Goal: Communication & Community: Answer question/provide support

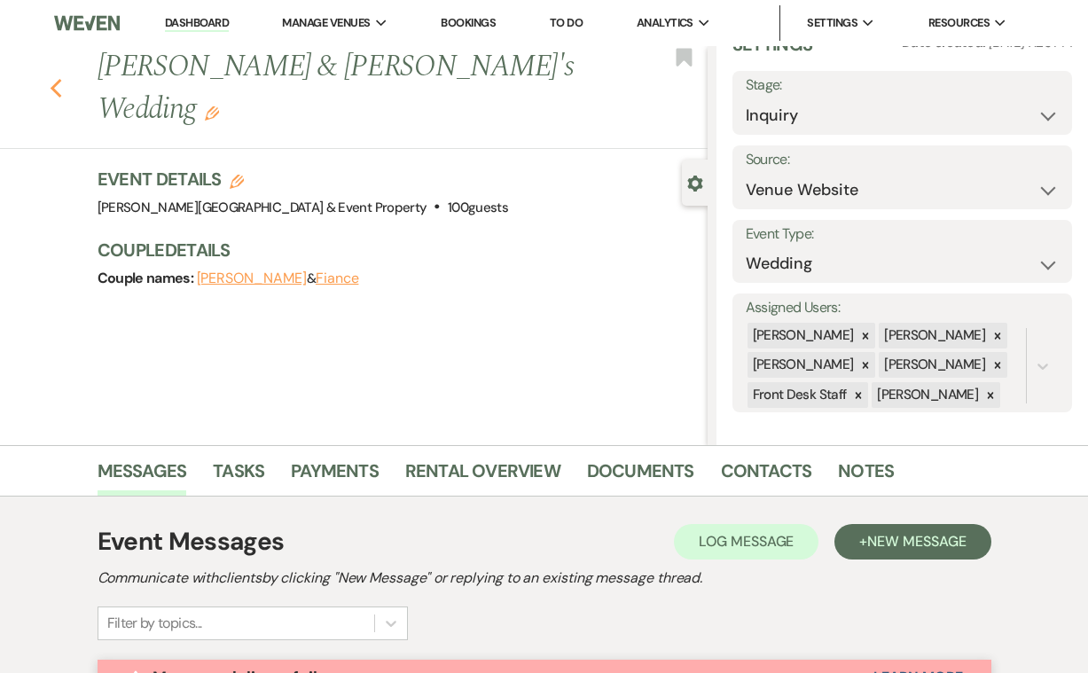
click at [56, 79] on use "button" at bounding box center [56, 89] width 12 height 20
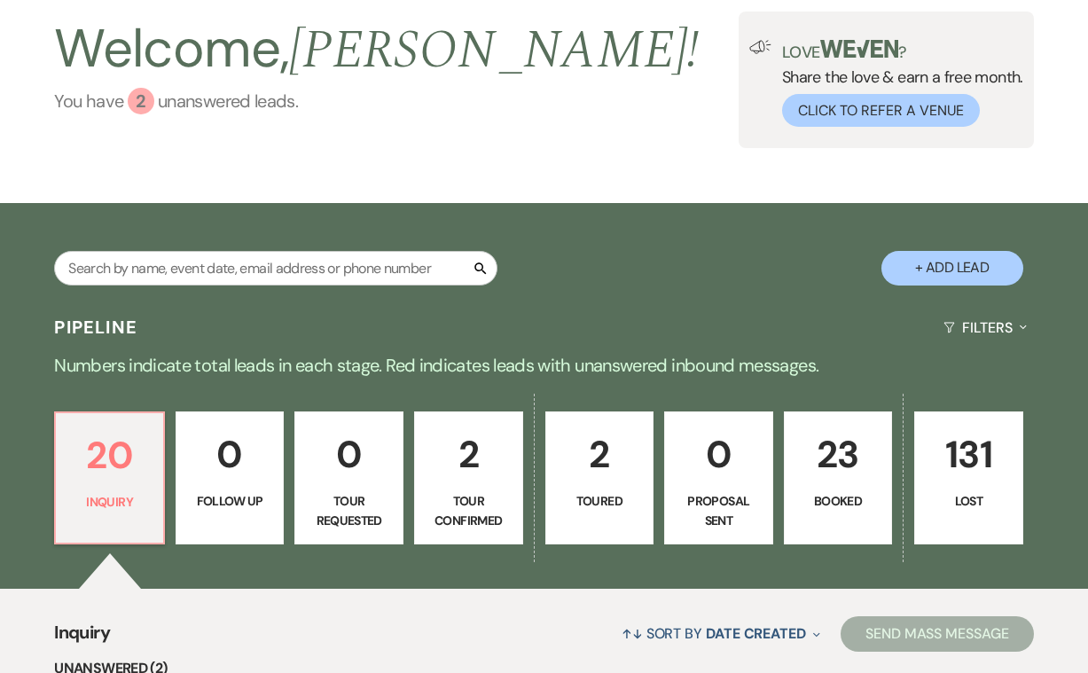
scroll to position [145, 0]
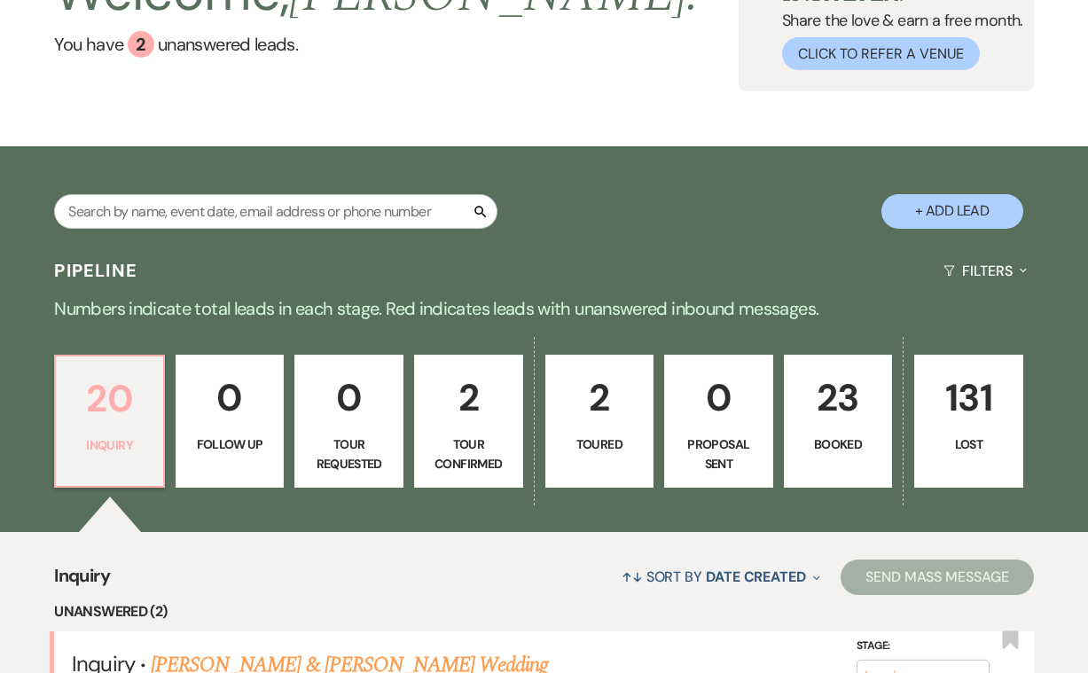
click at [114, 411] on p "20" at bounding box center [110, 398] width 86 height 59
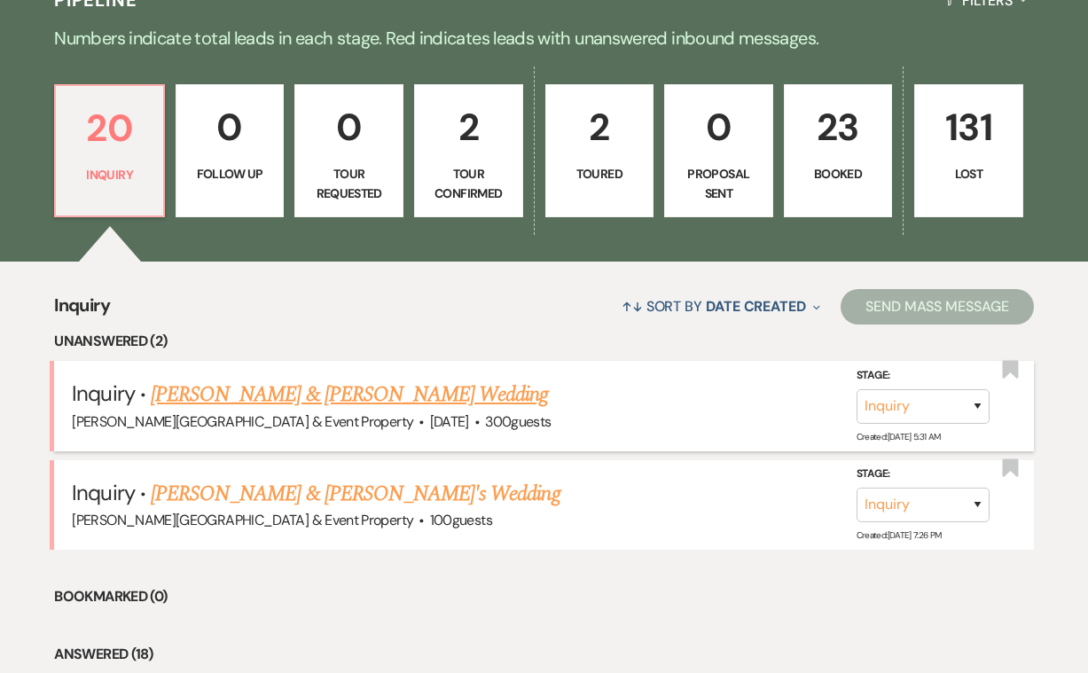
scroll to position [419, 0]
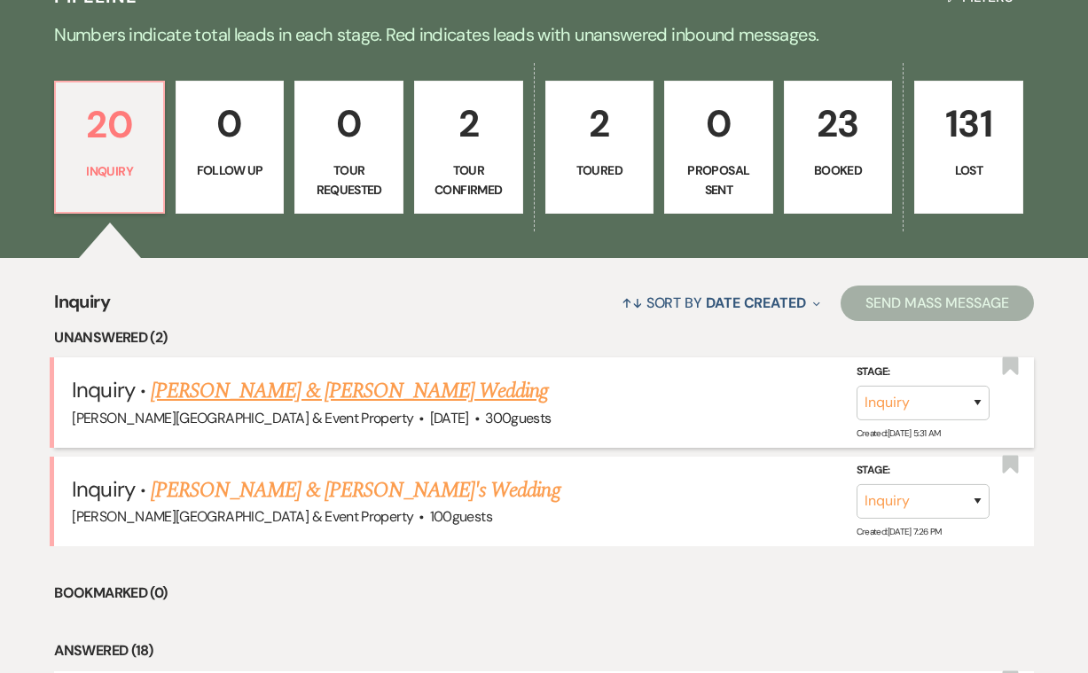
click at [282, 389] on link "[PERSON_NAME] & [PERSON_NAME] Wedding" at bounding box center [349, 391] width 397 height 32
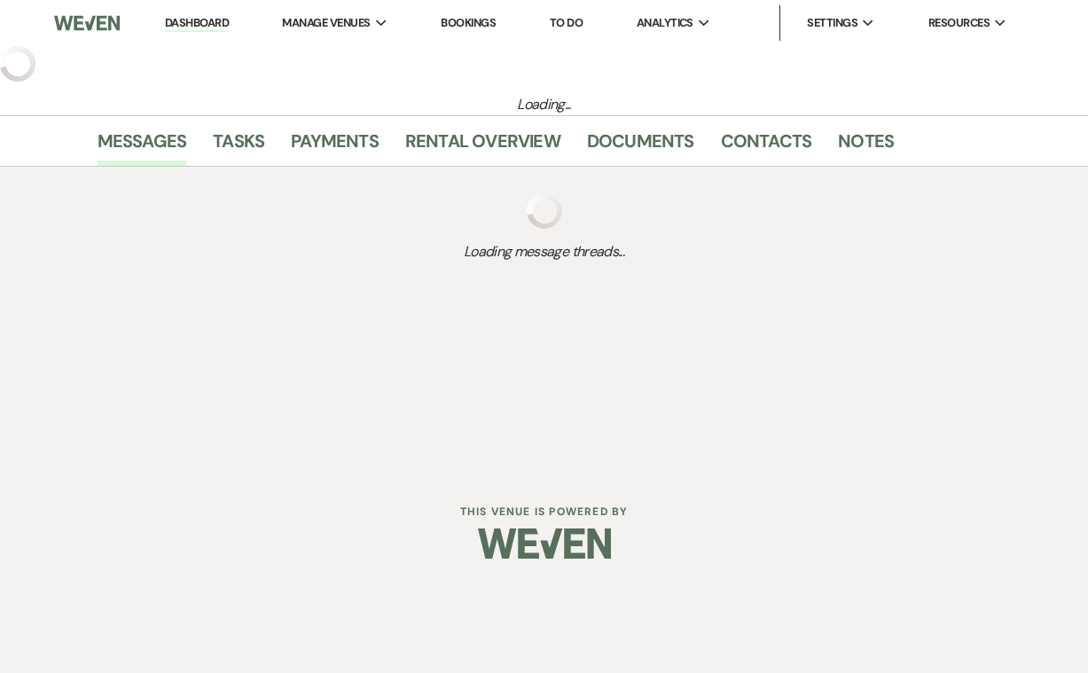
select select "5"
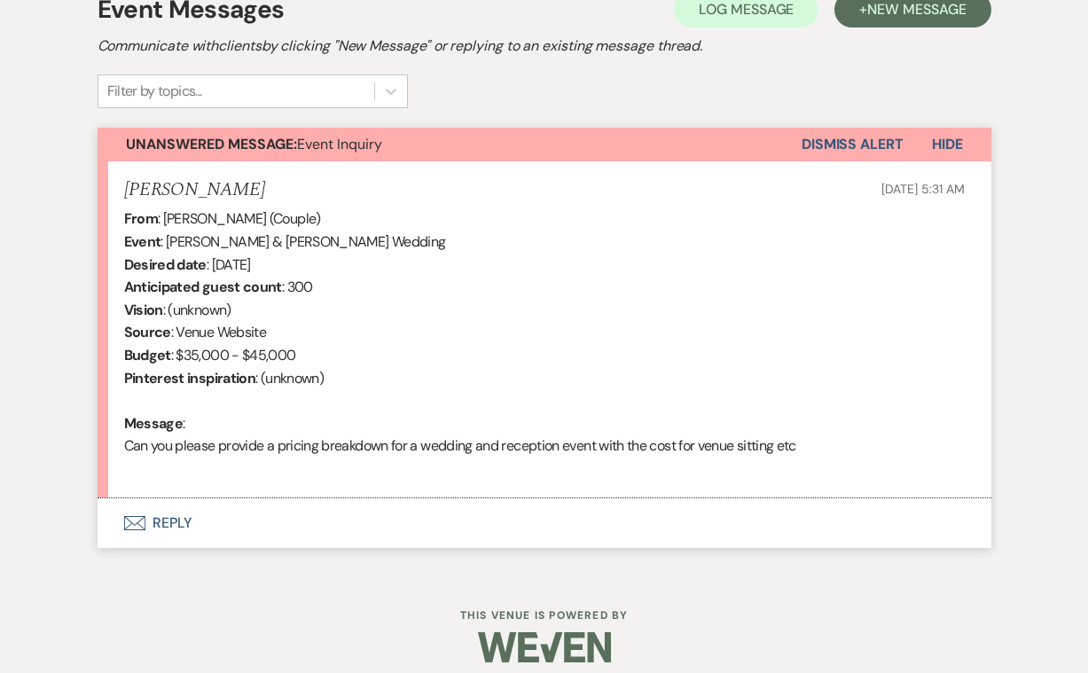
scroll to position [538, 0]
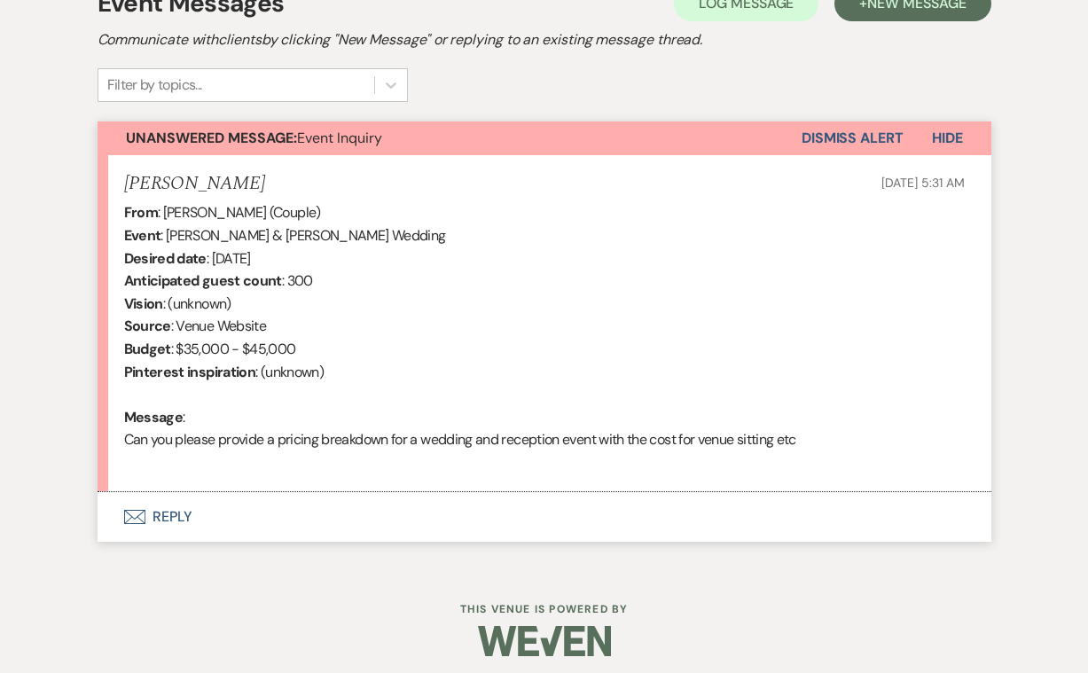
click at [169, 505] on button "Envelope Reply" at bounding box center [545, 517] width 894 height 50
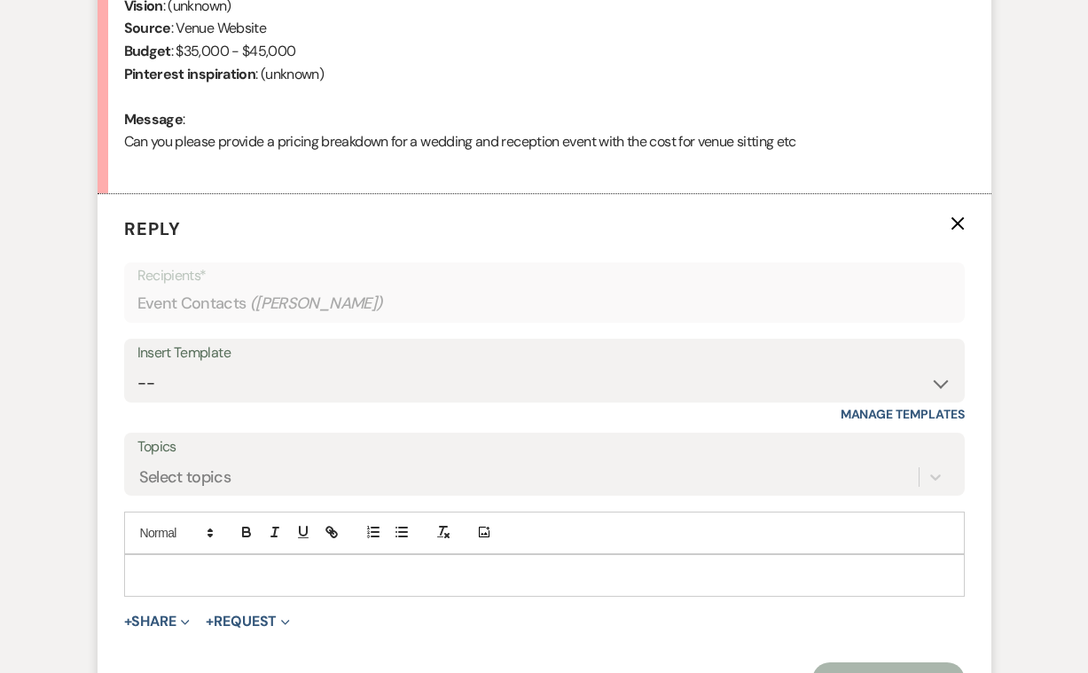
scroll to position [838, 0]
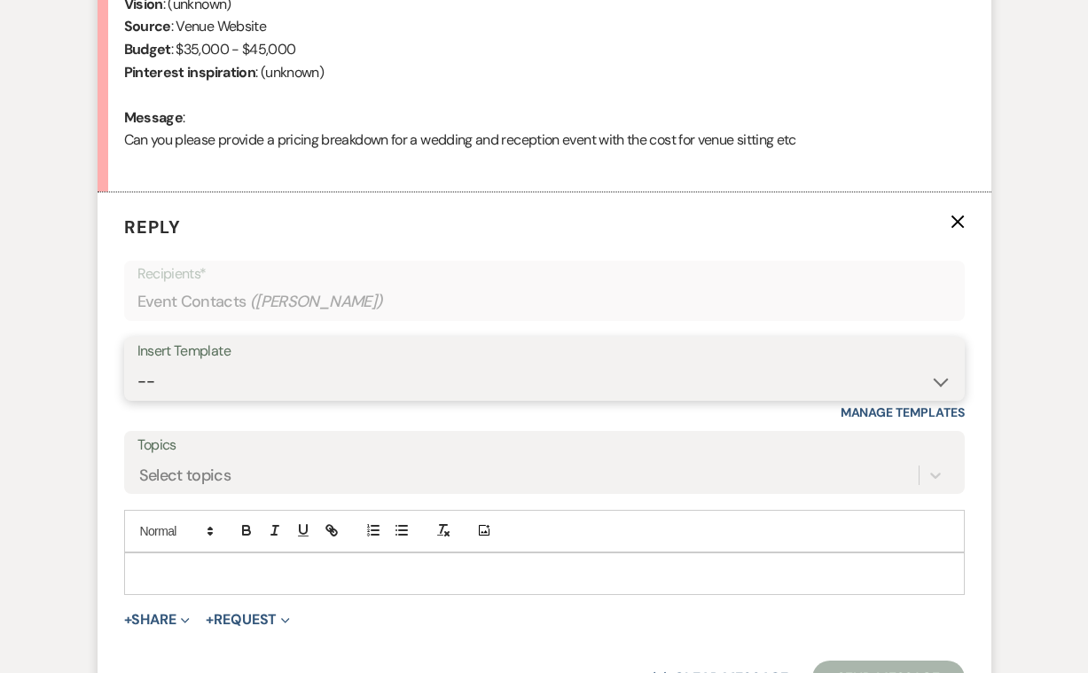
select select "2746"
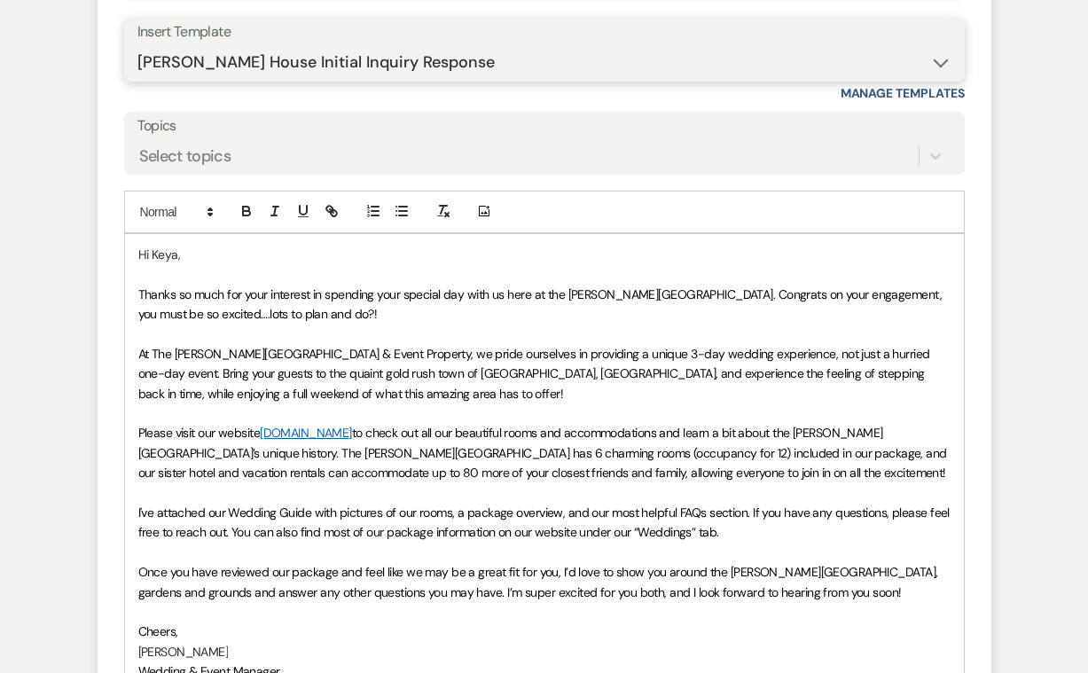
scroll to position [1153, 0]
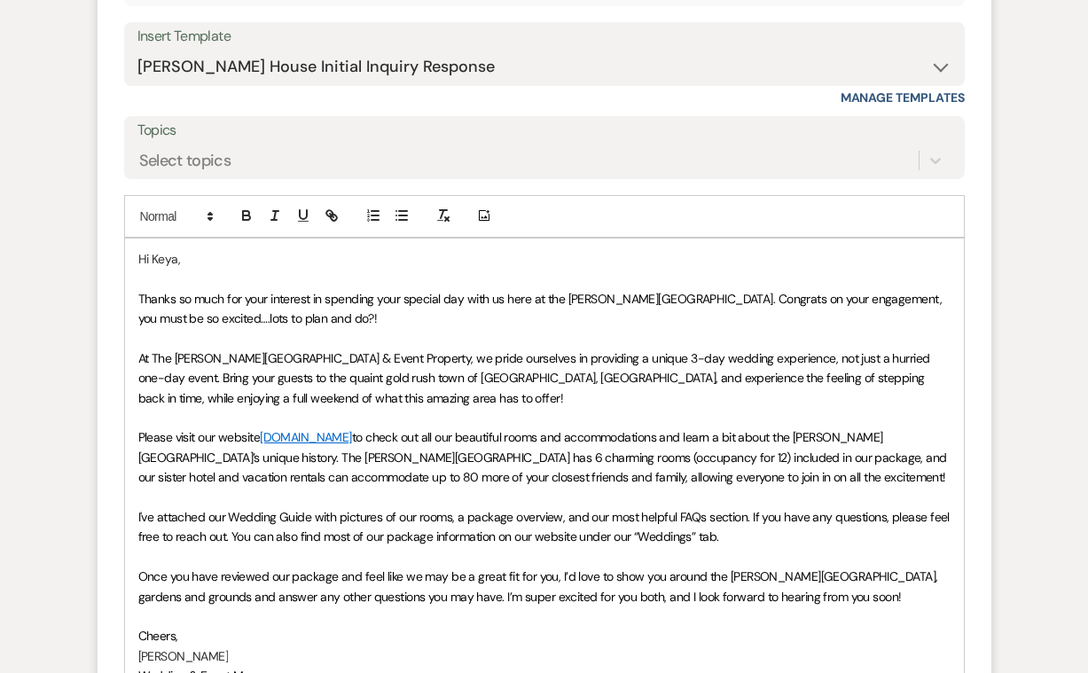
click at [289, 309] on span "Thanks so much for your interest in spending your special day with us here at t…" at bounding box center [541, 308] width 807 height 35
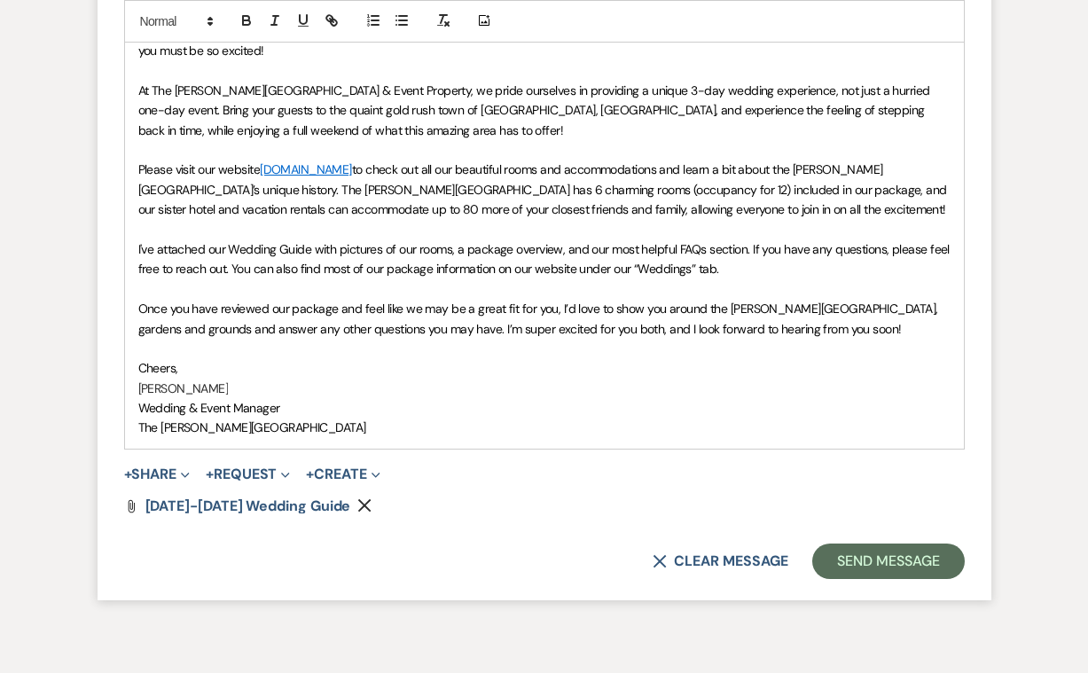
scroll to position [1452, 0]
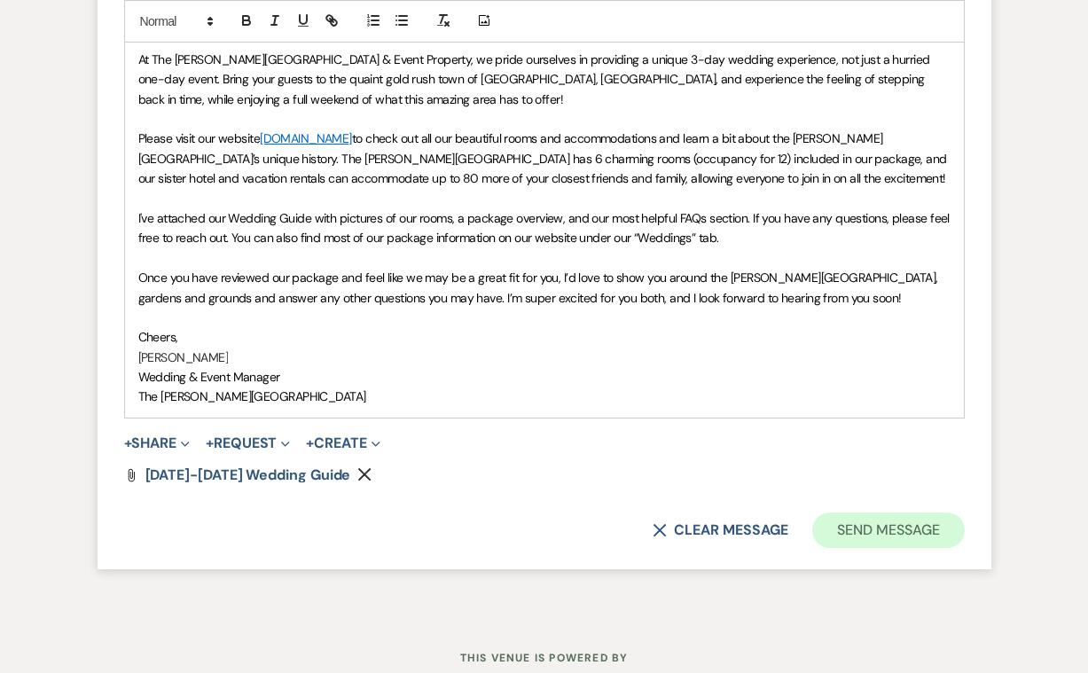
click at [881, 513] on button "Send Message" at bounding box center [888, 530] width 152 height 35
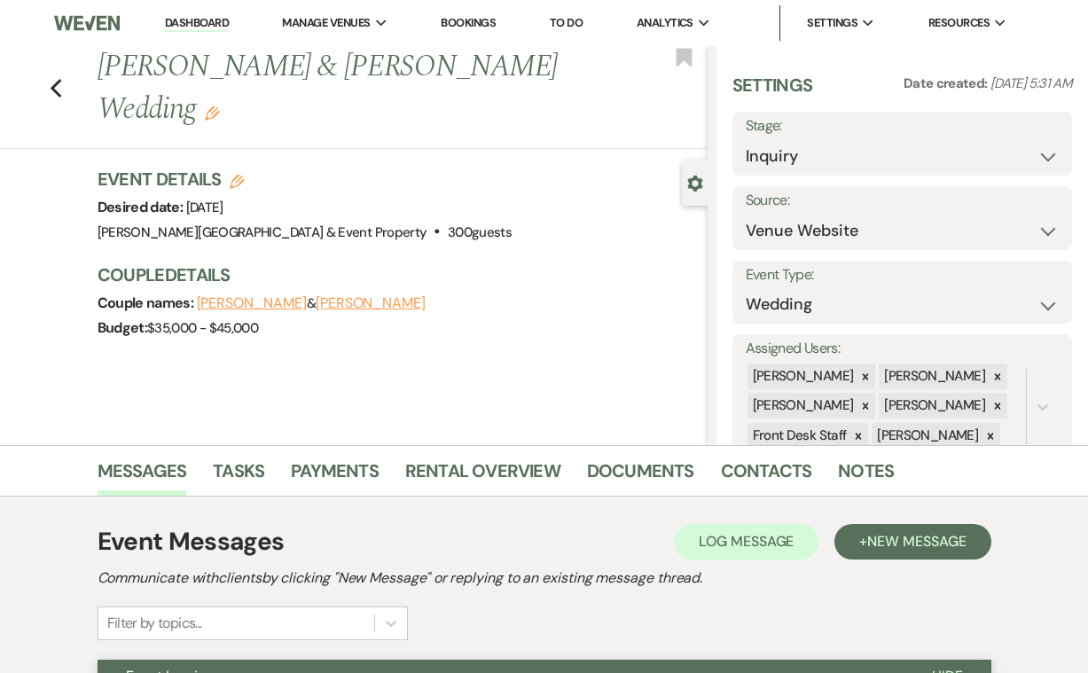
scroll to position [0, 0]
click at [58, 78] on icon "Previous" at bounding box center [56, 88] width 13 height 21
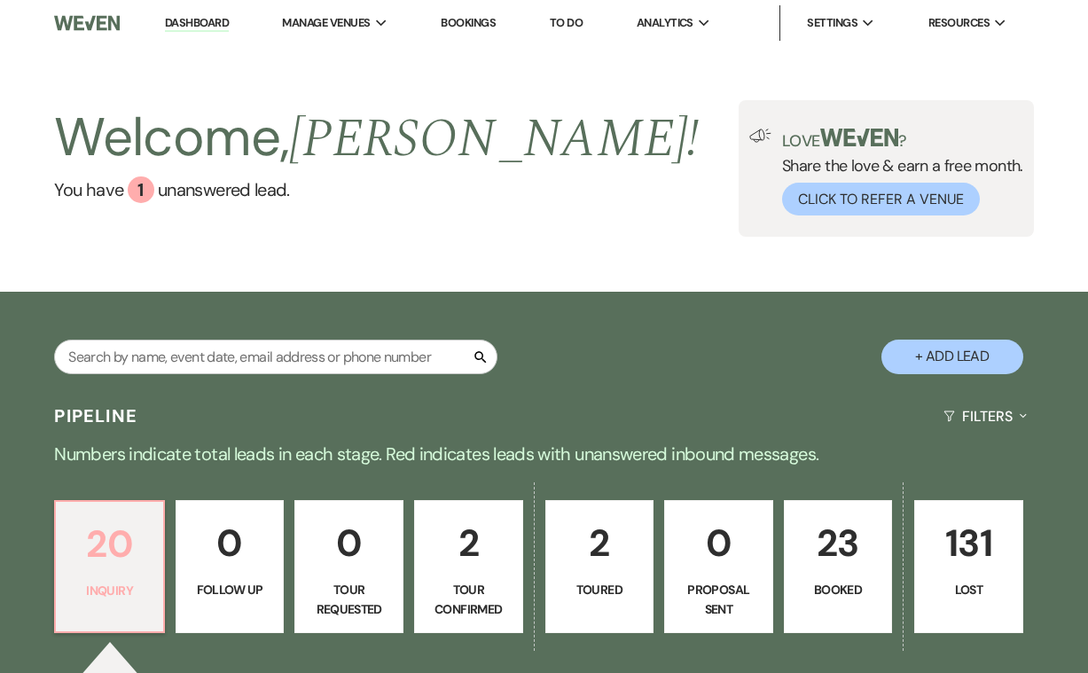
click at [105, 545] on p "20" at bounding box center [110, 543] width 86 height 59
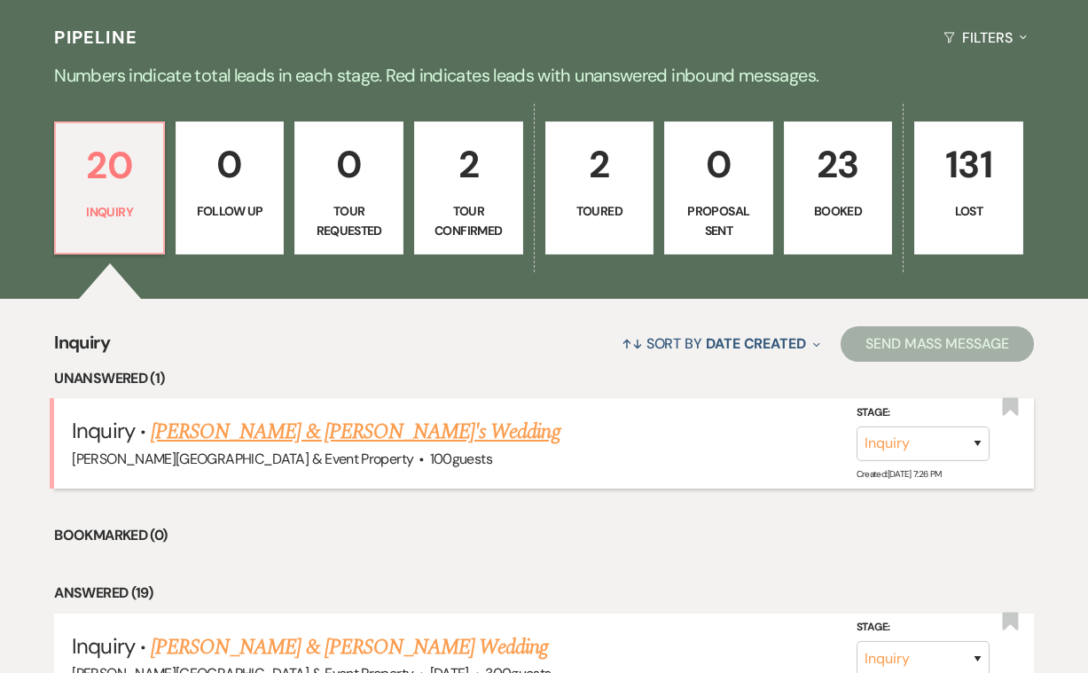
click at [350, 431] on link "[PERSON_NAME] & [PERSON_NAME]'s Wedding" at bounding box center [356, 432] width 410 height 32
select select "5"
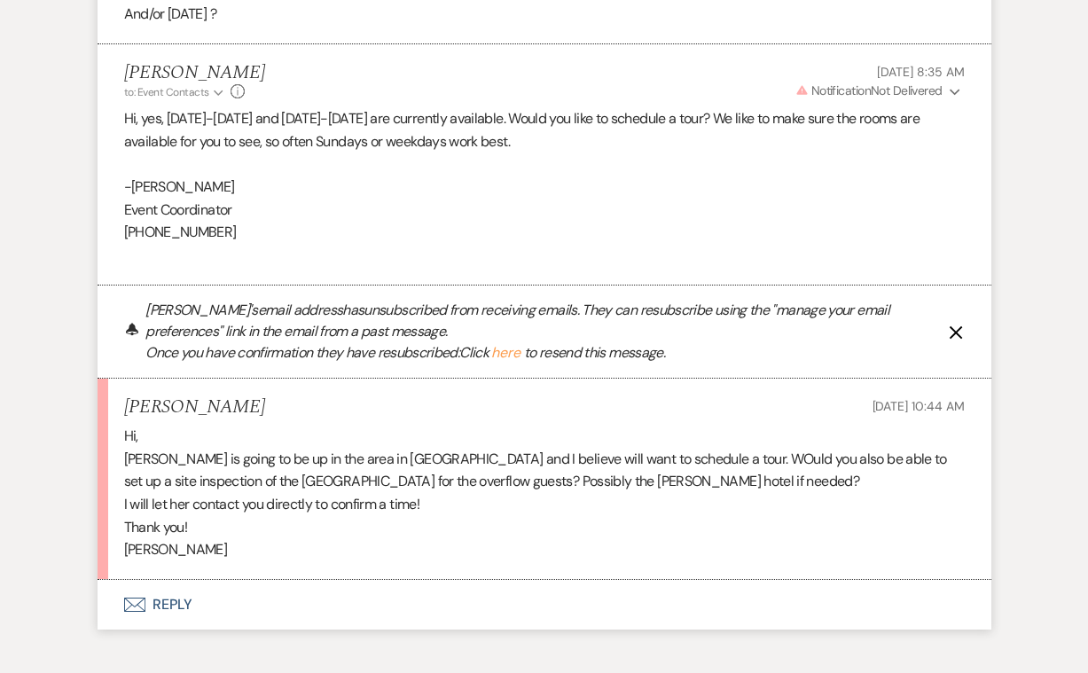
scroll to position [3009, 0]
click at [168, 582] on button "Envelope Reply" at bounding box center [545, 607] width 894 height 50
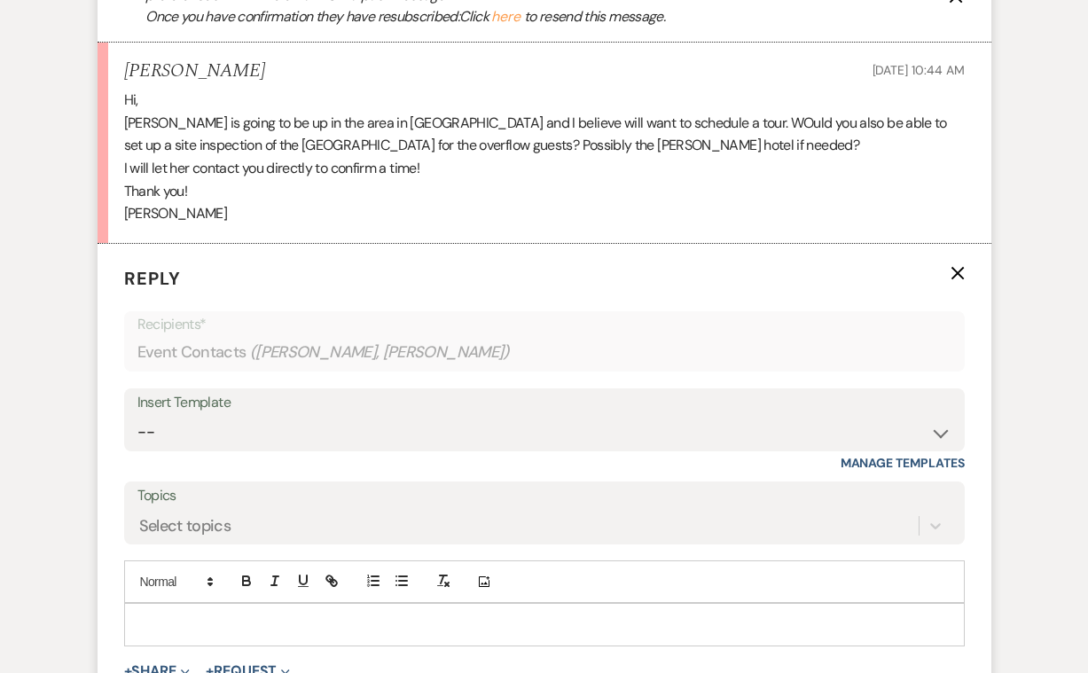
scroll to position [3349, 0]
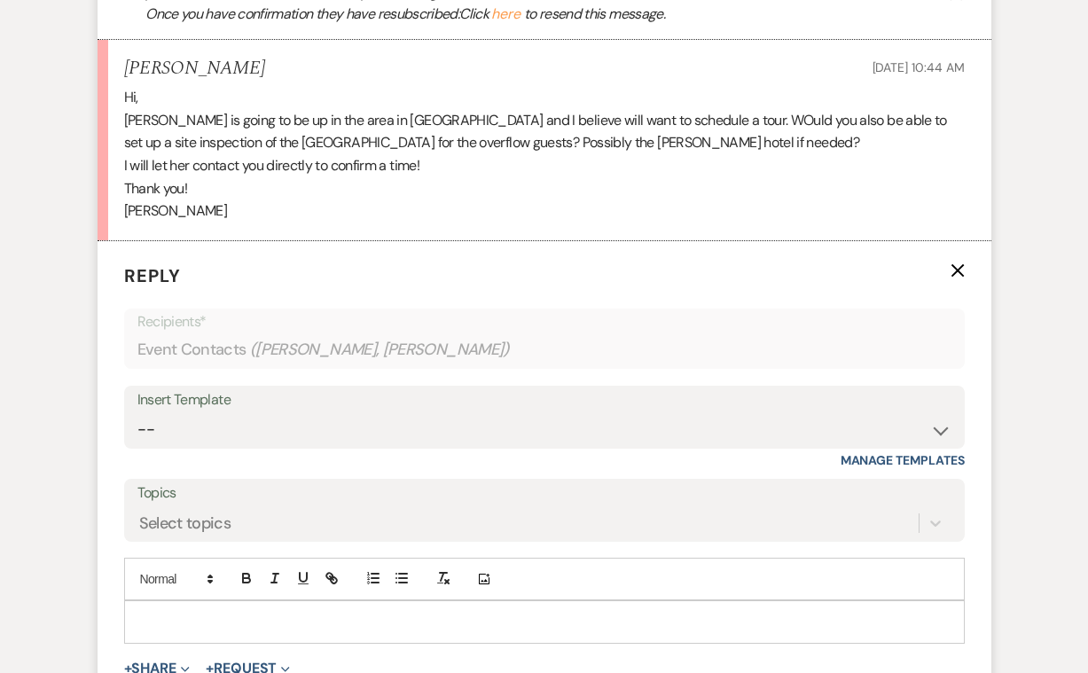
click at [201, 601] on div at bounding box center [544, 621] width 839 height 41
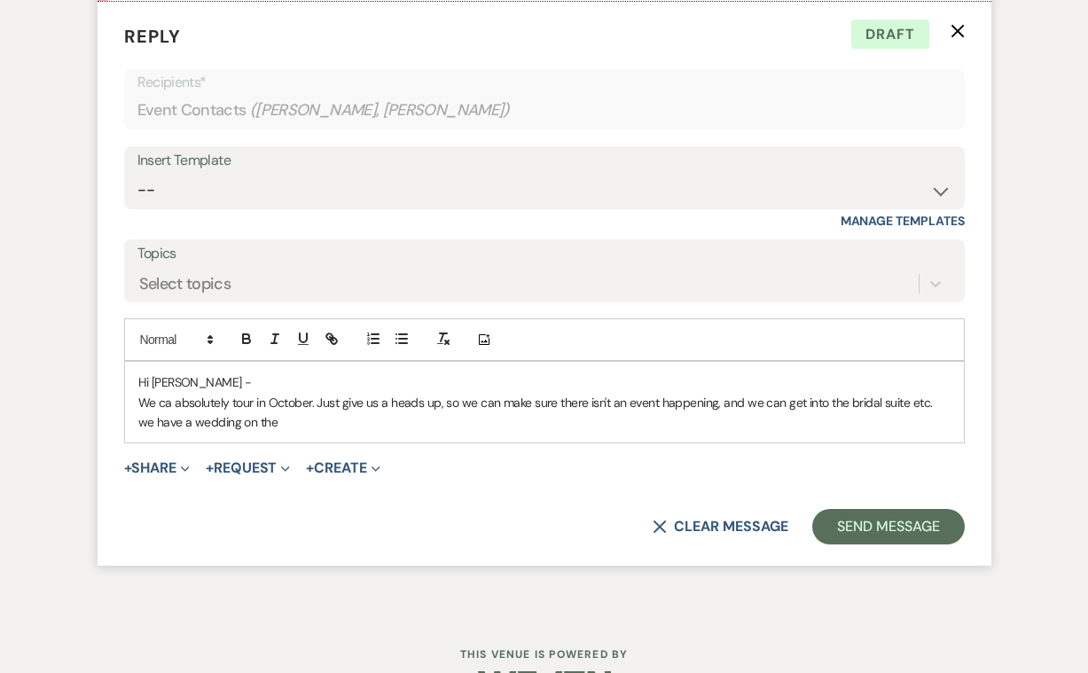
scroll to position [3588, 0]
click at [933, 394] on p "We ca absolutely tour in October. Just give us a heads up, so we can make sure …" at bounding box center [544, 414] width 812 height 40
click at [163, 394] on p "We ca absolutely tour in October. Just give us a heads up, so we can make sure …" at bounding box center [544, 414] width 812 height 40
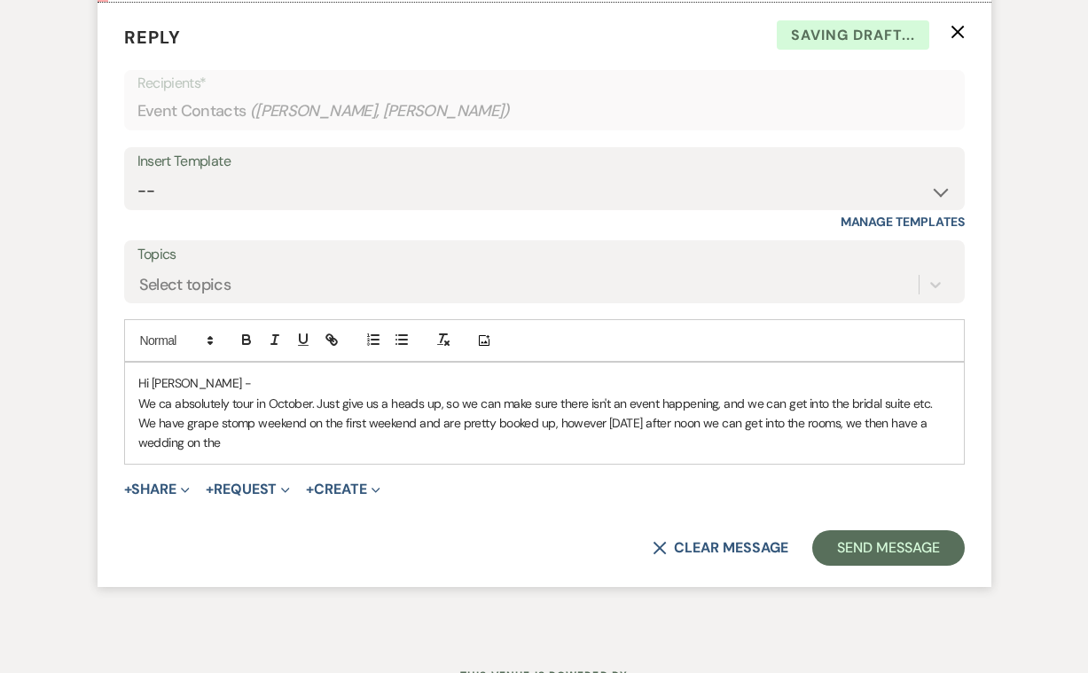
click at [239, 394] on p "We ca absolutely tour in October. Just give us a heads up, so we can make sure …" at bounding box center [544, 423] width 812 height 59
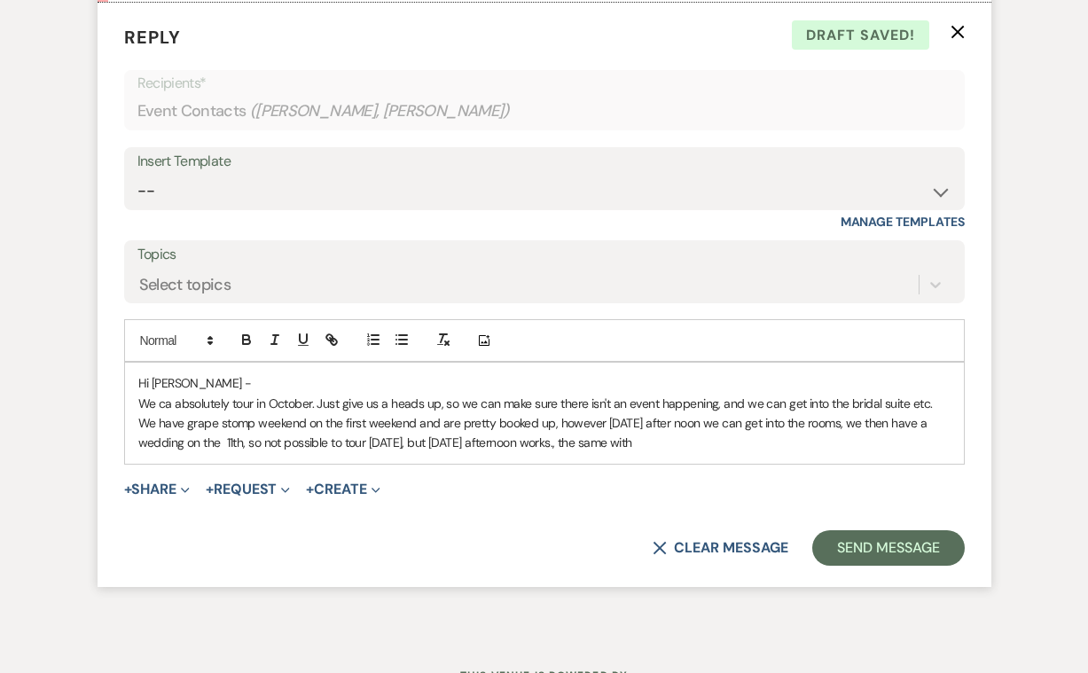
click at [654, 394] on p "We ca absolutely tour in October. Just give us a heads up, so we can make sure …" at bounding box center [544, 423] width 812 height 59
click at [625, 394] on p "We ca absolutely tour in October. Just give us a heads up, so we can make sure …" at bounding box center [544, 423] width 812 height 59
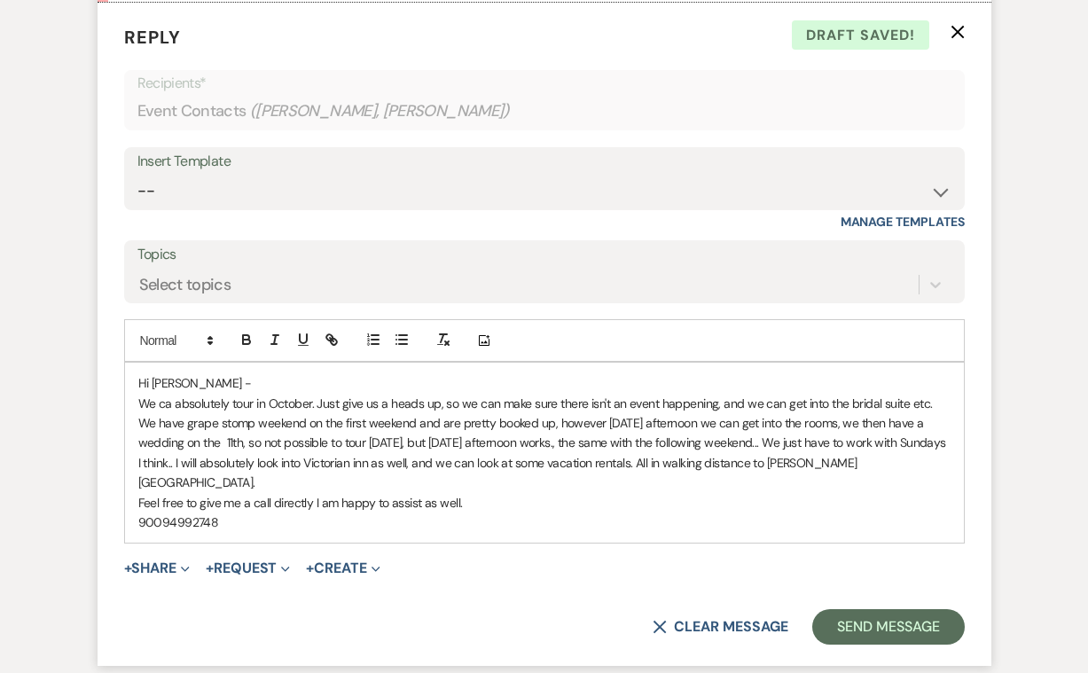
click at [161, 513] on p "90094992748" at bounding box center [544, 523] width 812 height 20
click at [161, 513] on p "9094992748" at bounding box center [544, 523] width 812 height 20
click at [466, 493] on p "Feel free to give me a call directly I am happy to assist as well." at bounding box center [544, 503] width 812 height 20
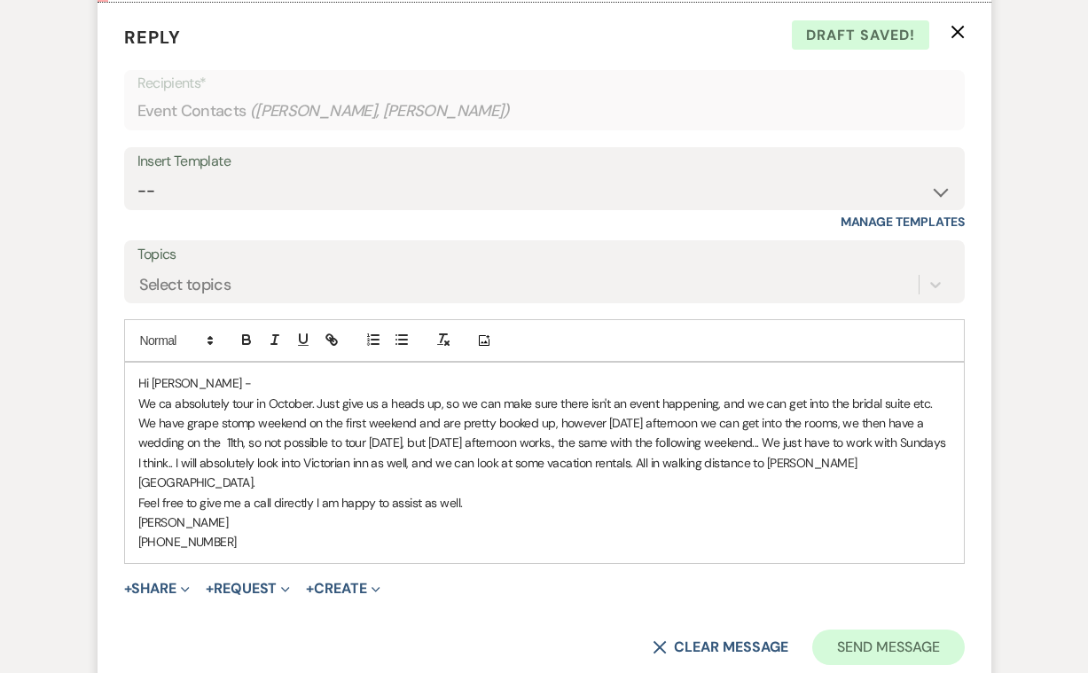
click at [886, 630] on button "Send Message" at bounding box center [888, 647] width 152 height 35
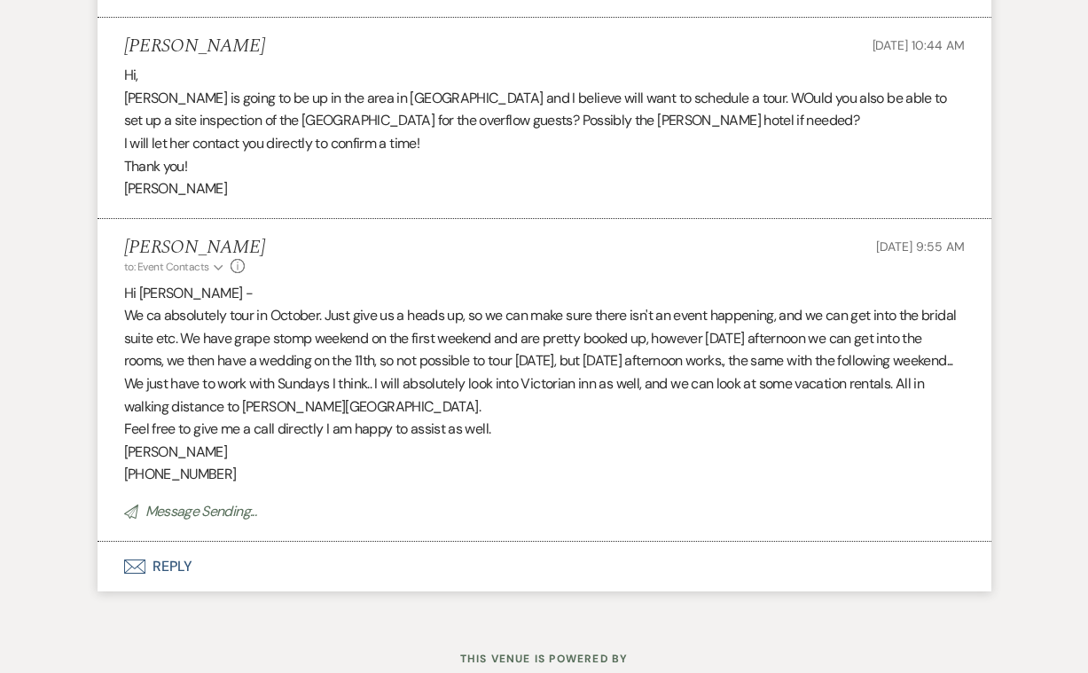
scroll to position [3335, 0]
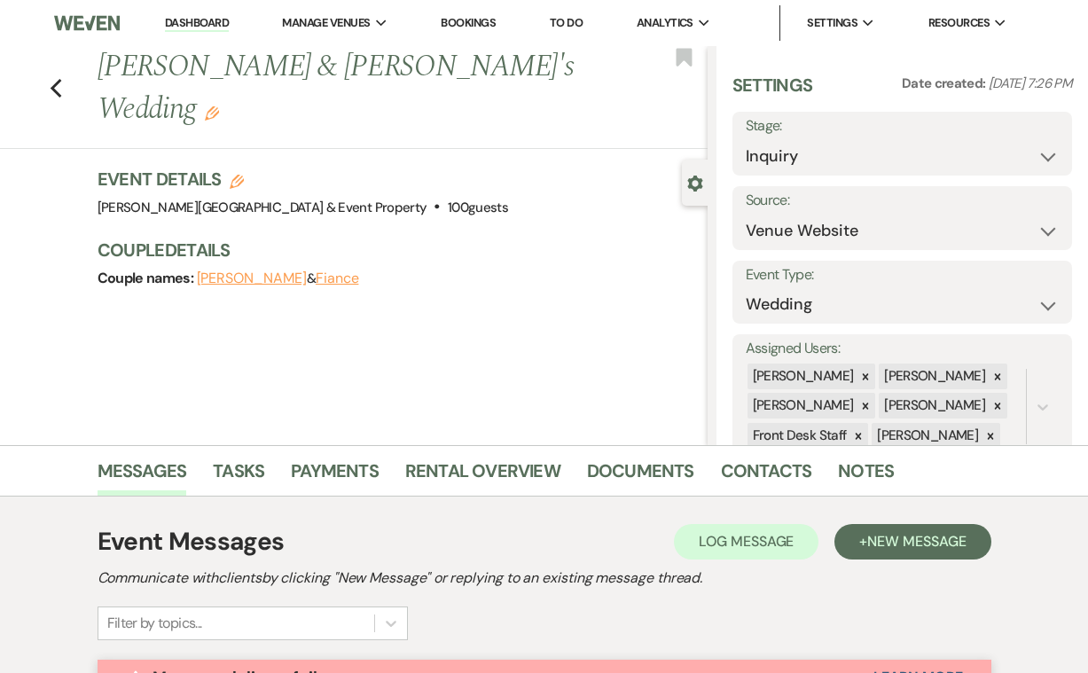
select select "5"
click at [189, 20] on link "Dashboard" at bounding box center [197, 23] width 64 height 17
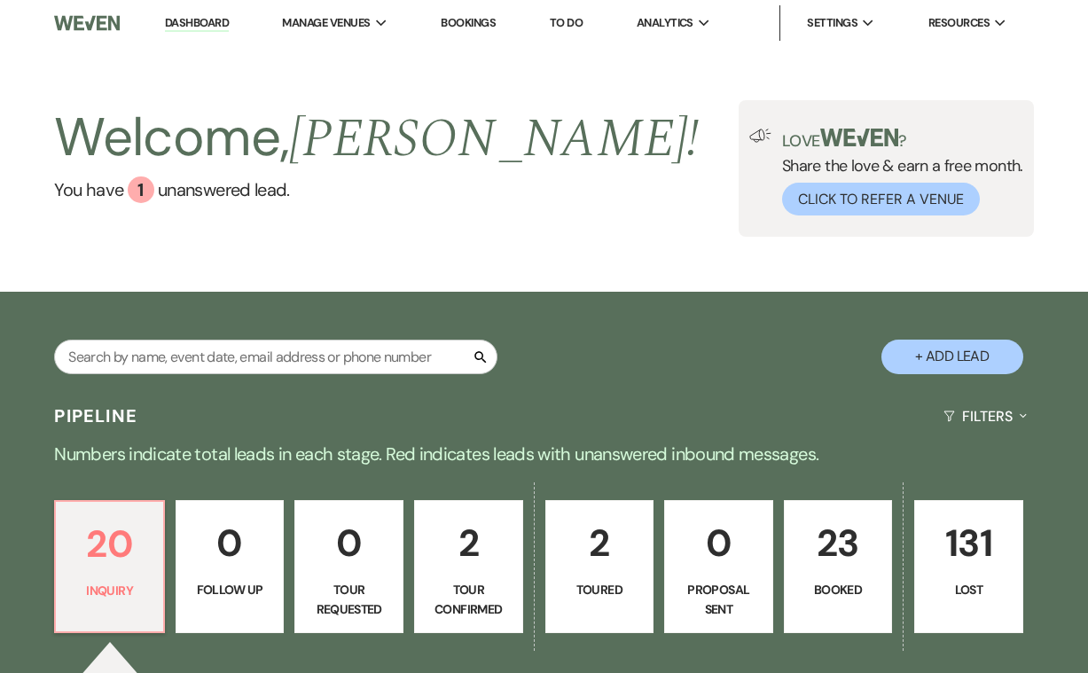
click at [483, 23] on link "Bookings" at bounding box center [468, 22] width 55 height 15
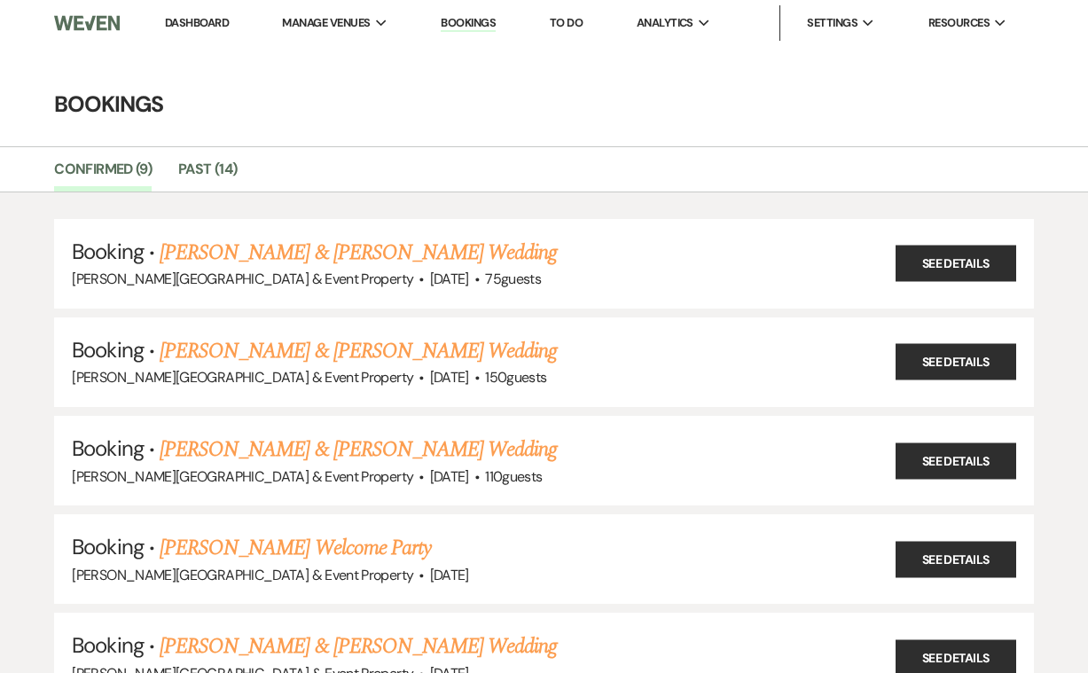
click at [193, 20] on link "Dashboard" at bounding box center [197, 22] width 64 height 15
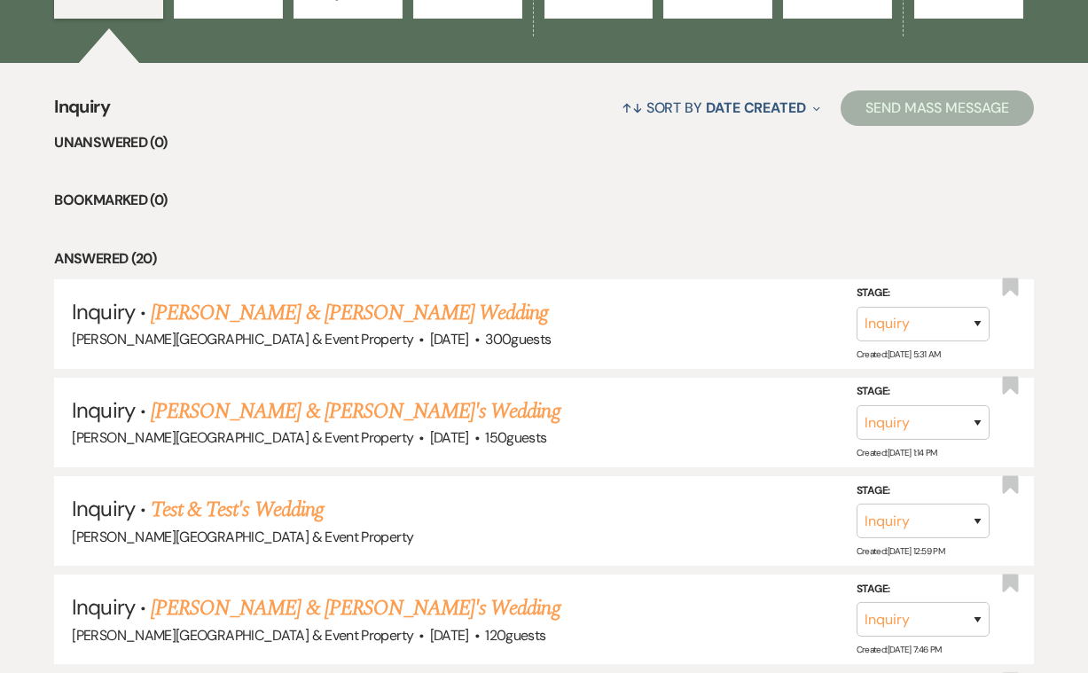
scroll to position [638, 0]
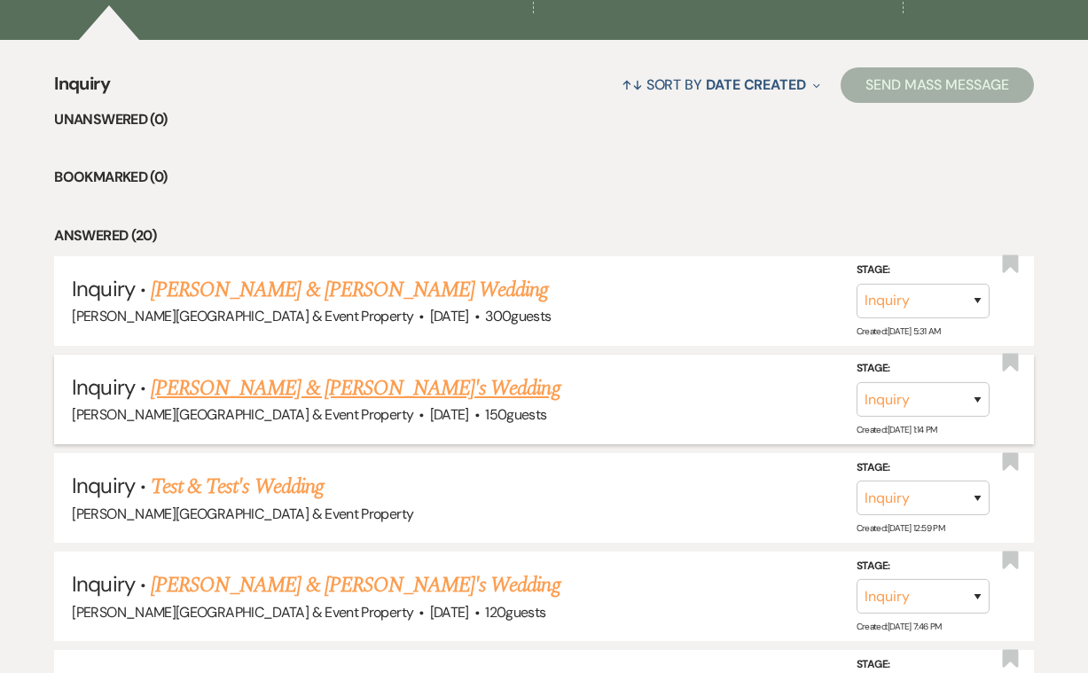
click at [329, 389] on link "[PERSON_NAME] & [PERSON_NAME]'s Wedding" at bounding box center [356, 388] width 410 height 32
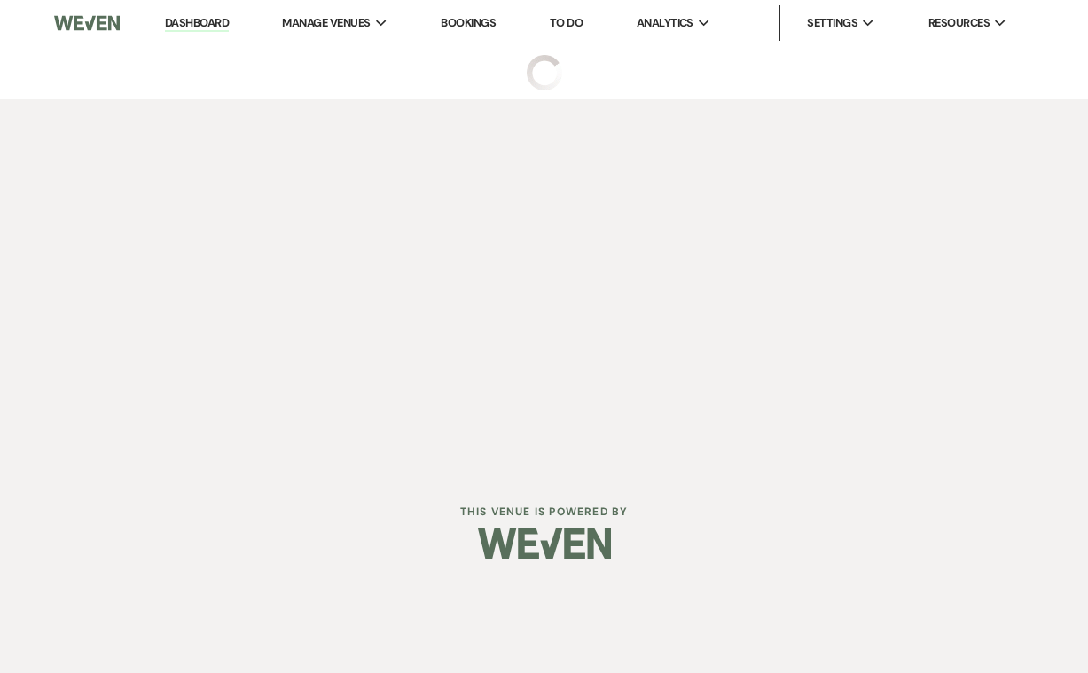
select select "5"
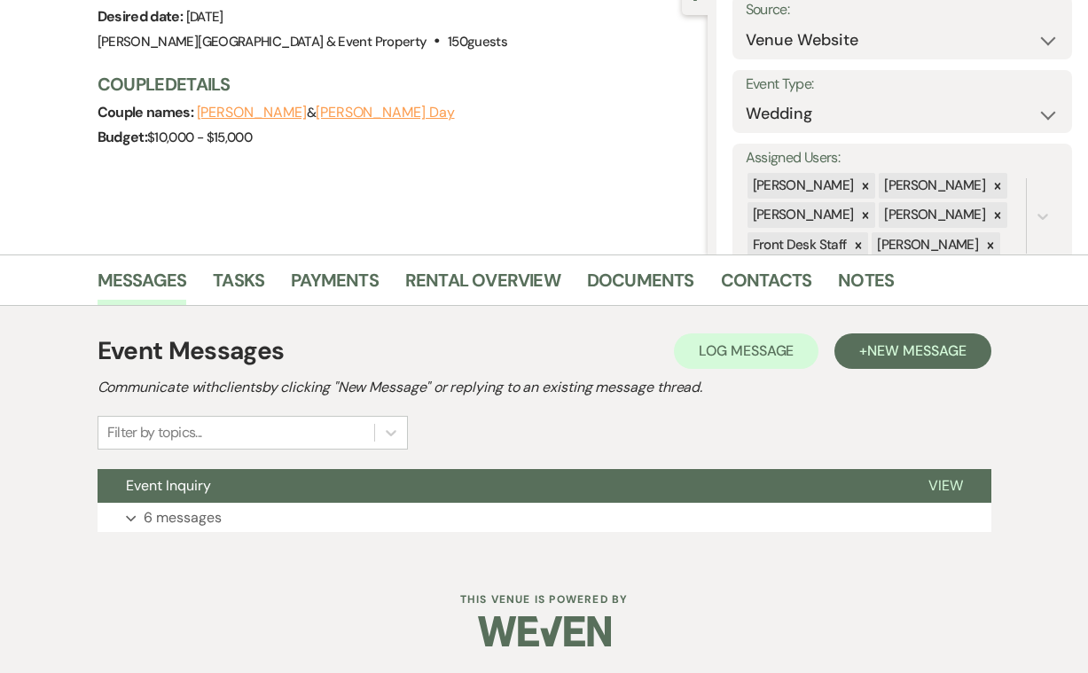
scroll to position [190, 0]
click at [190, 514] on p "6 messages" at bounding box center [183, 518] width 78 height 23
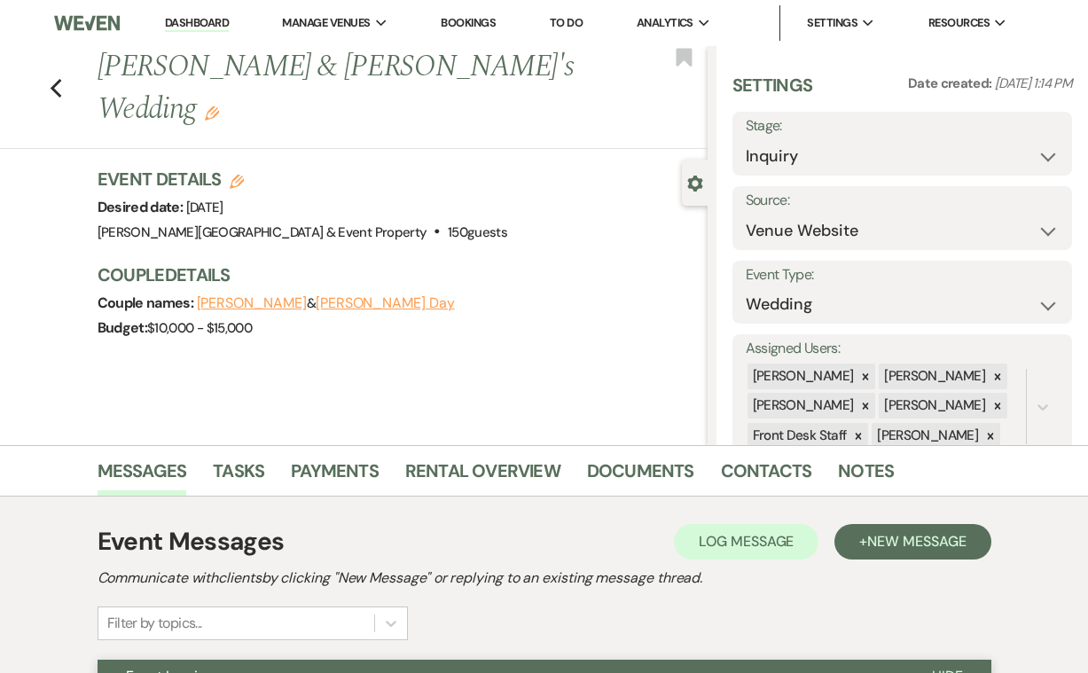
scroll to position [0, 0]
